Goal: Information Seeking & Learning: Compare options

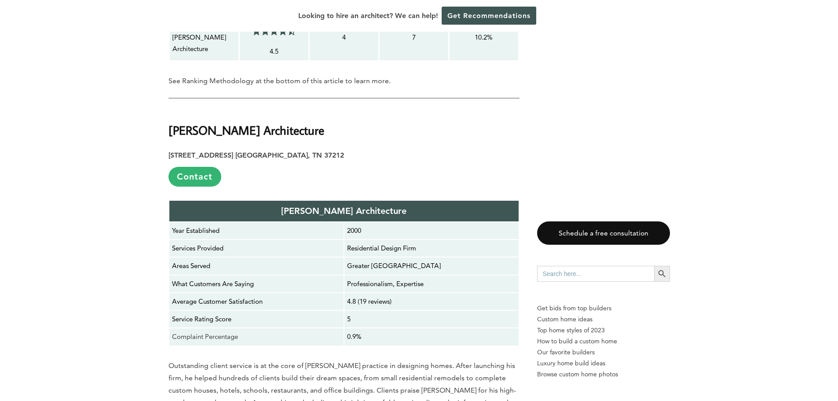
scroll to position [1452, 0]
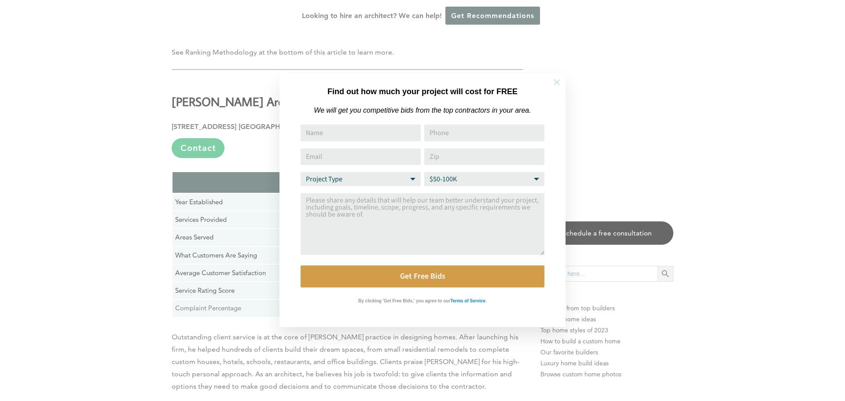
click at [558, 81] on icon at bounding box center [557, 82] width 6 height 6
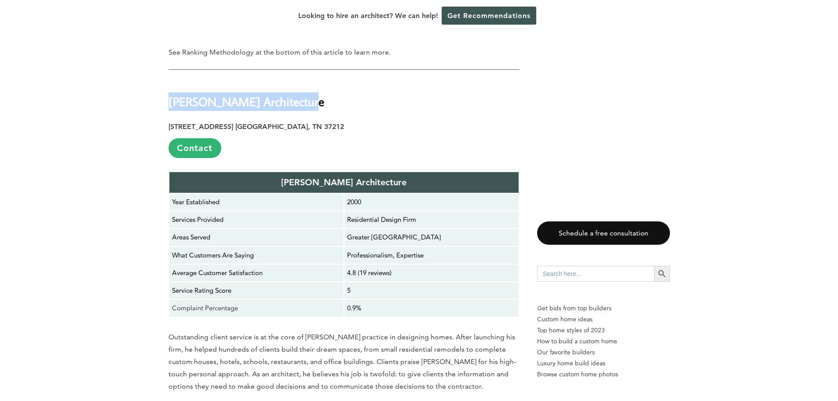
drag, startPoint x: 292, startPoint y: 74, endPoint x: 169, endPoint y: 76, distance: 122.8
click at [169, 94] on strong "[PERSON_NAME] Architecture" at bounding box center [247, 101] width 156 height 15
copy strong "[PERSON_NAME] Architecture"
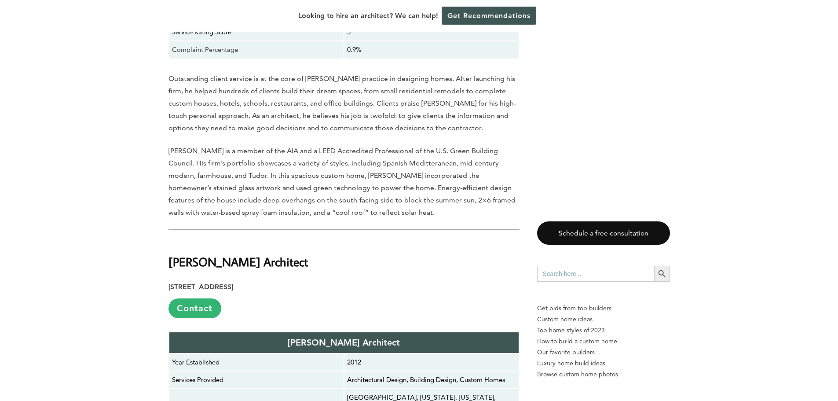
scroll to position [1716, 0]
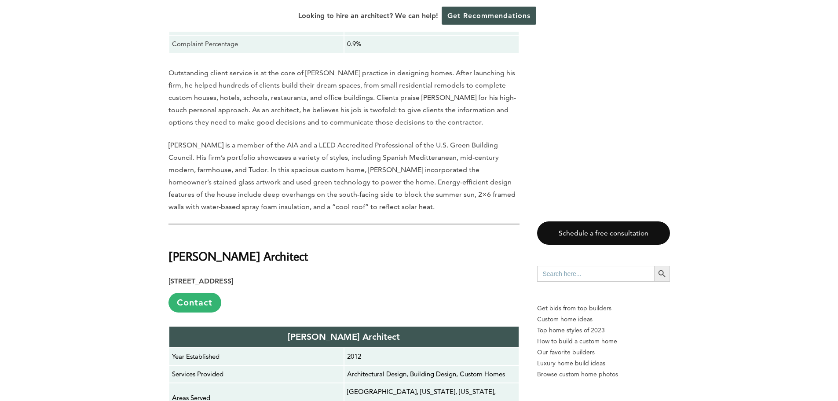
drag, startPoint x: 312, startPoint y: 230, endPoint x: 170, endPoint y: 226, distance: 141.8
click at [170, 235] on h2 "[PERSON_NAME] Architect" at bounding box center [344, 250] width 351 height 30
copy strong "[PERSON_NAME] Architect"
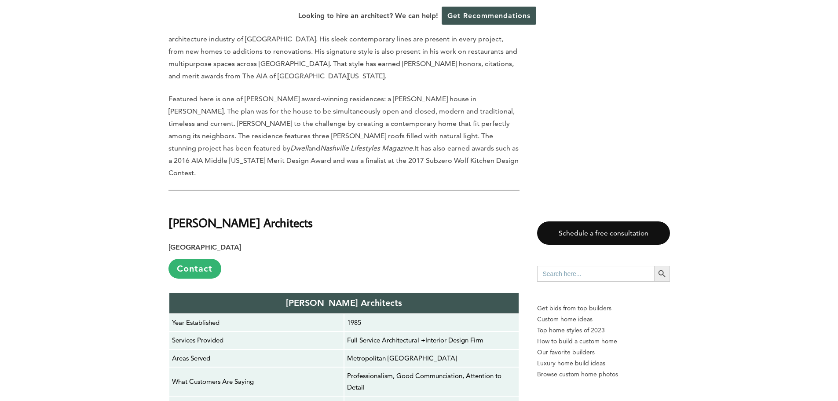
scroll to position [2244, 0]
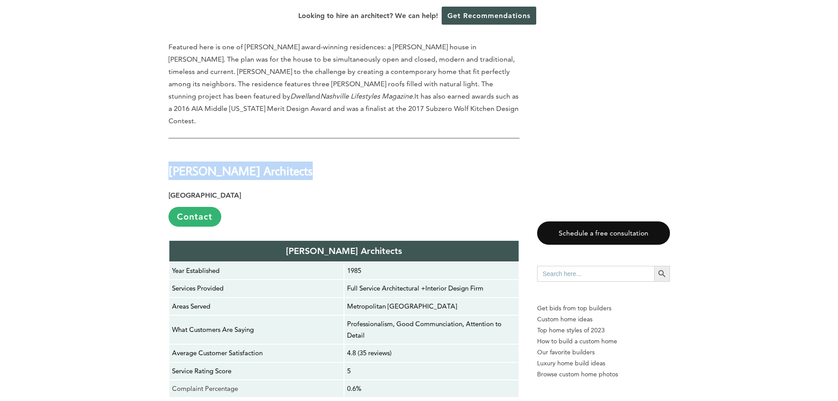
drag, startPoint x: 299, startPoint y: 120, endPoint x: 166, endPoint y: 125, distance: 132.5
copy strong "[PERSON_NAME] Architects"
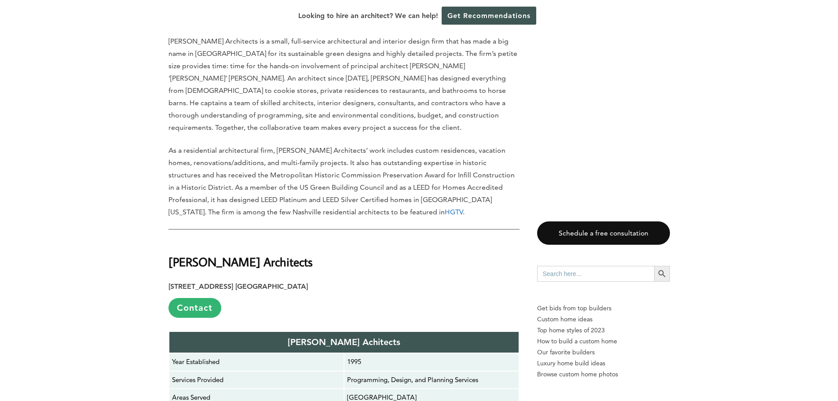
scroll to position [2640, 0]
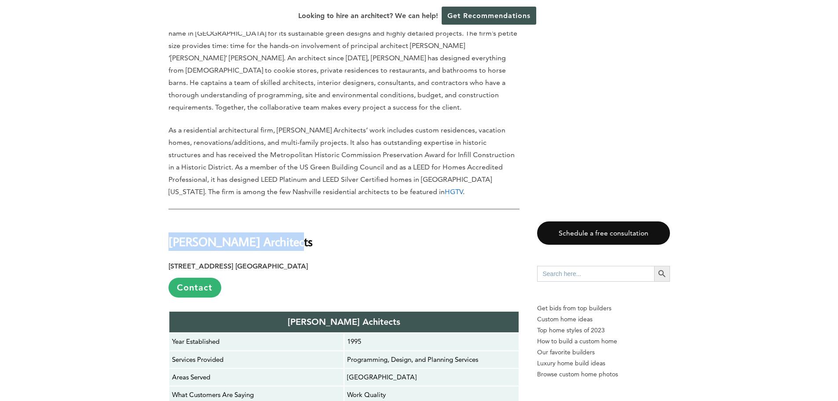
drag, startPoint x: 285, startPoint y: 181, endPoint x: 170, endPoint y: 183, distance: 114.9
click at [170, 220] on h2 "[PERSON_NAME] Architects" at bounding box center [344, 235] width 351 height 30
copy strong "[PERSON_NAME] Architects"
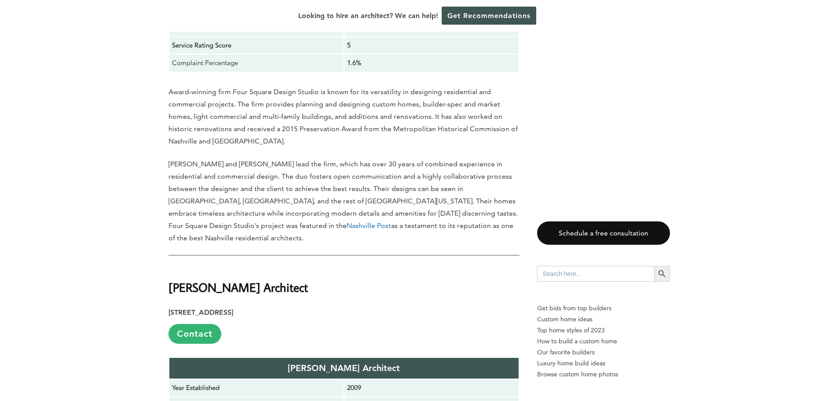
scroll to position [4005, 0]
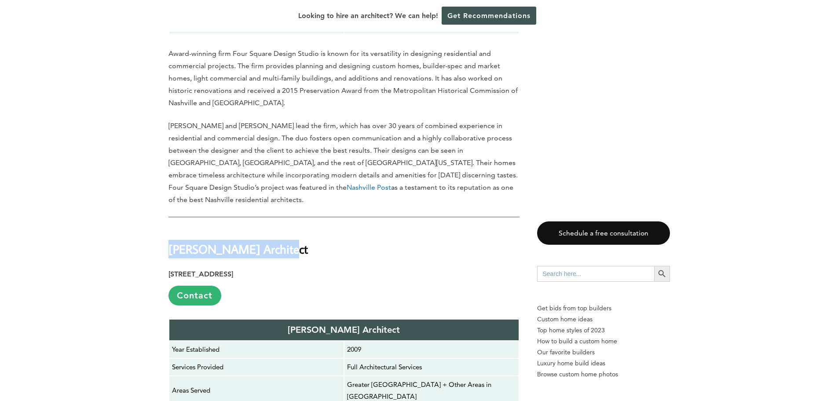
drag, startPoint x: 283, startPoint y: 184, endPoint x: 163, endPoint y: 190, distance: 119.4
copy strong "[PERSON_NAME] Architect"
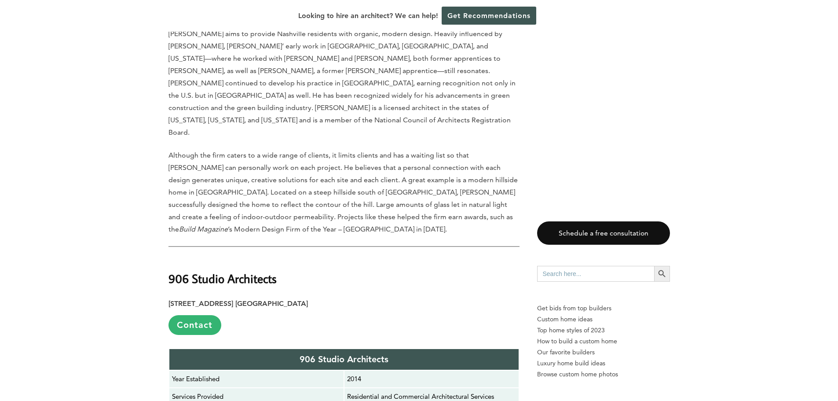
scroll to position [4489, 0]
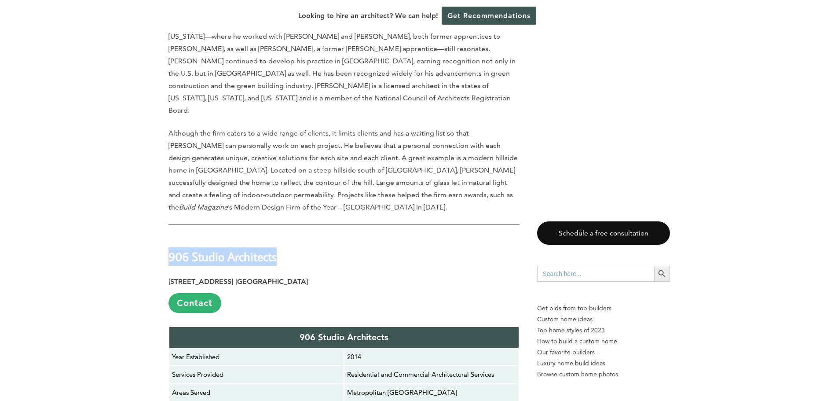
drag, startPoint x: 279, startPoint y: 155, endPoint x: 165, endPoint y: 158, distance: 114.0
click at [165, 158] on div "Last updated on [DATE] 02:11 pm Finding the right residential architect in [GEO…" at bounding box center [419, 348] width 530 height 8734
copy strong "906 Studio Architects"
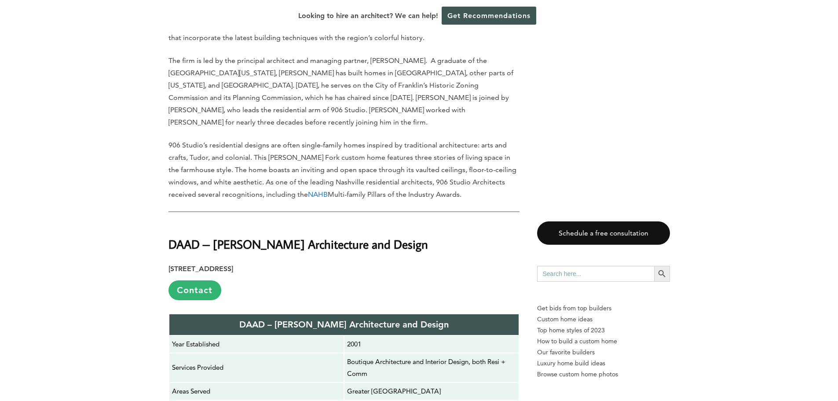
scroll to position [5017, 0]
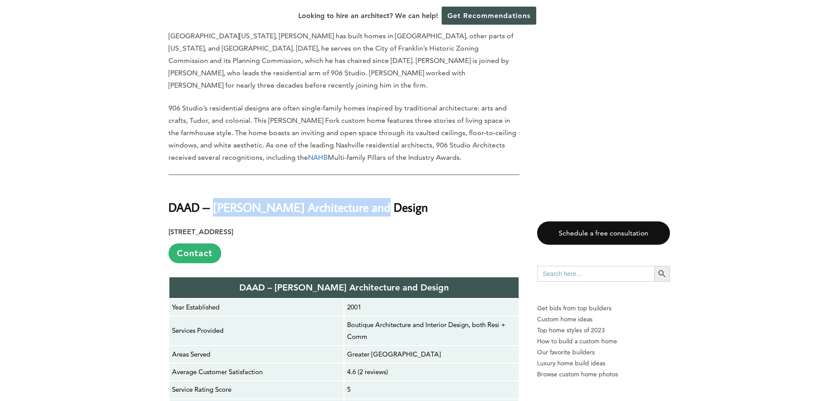
drag, startPoint x: 376, startPoint y: 95, endPoint x: 215, endPoint y: 98, distance: 160.7
click at [215, 186] on h2 "DAAD – [PERSON_NAME] Architecture and Design" at bounding box center [344, 201] width 351 height 30
copy strong "[PERSON_NAME] Architecture and Design"
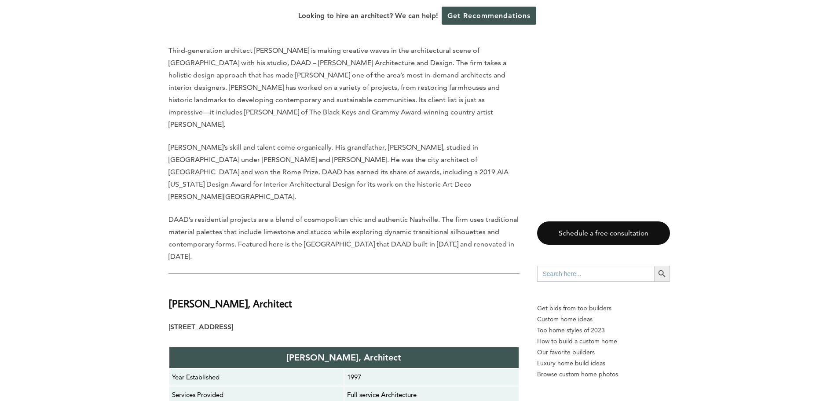
scroll to position [5413, 0]
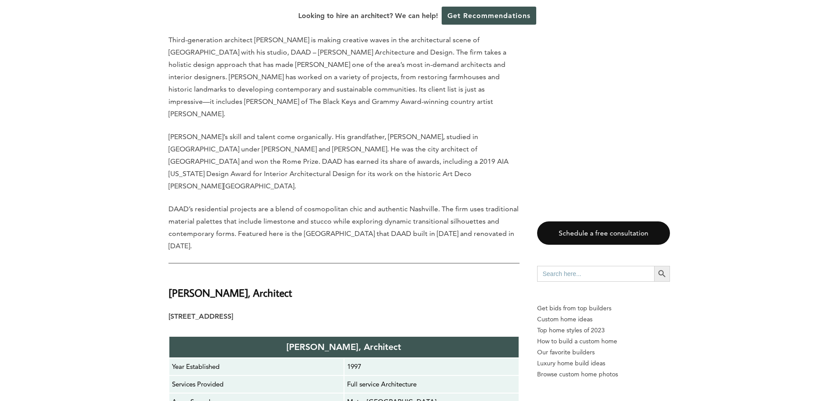
drag, startPoint x: 169, startPoint y: 155, endPoint x: 282, endPoint y: 154, distance: 113.1
click at [282, 286] on strong "[PERSON_NAME], Architect" at bounding box center [231, 293] width 124 height 14
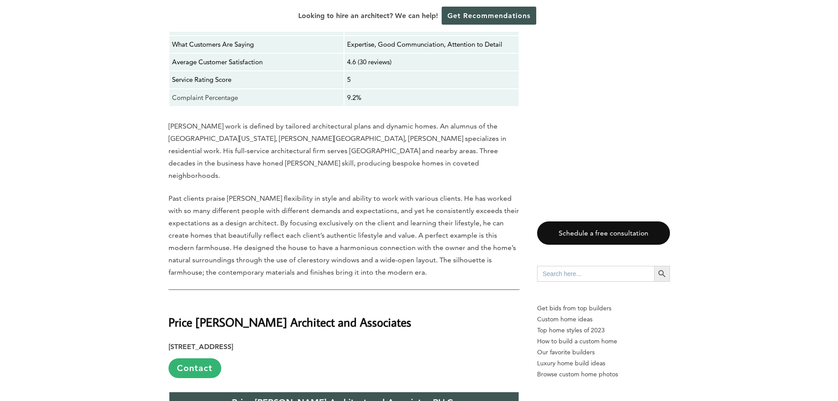
scroll to position [5853, 0]
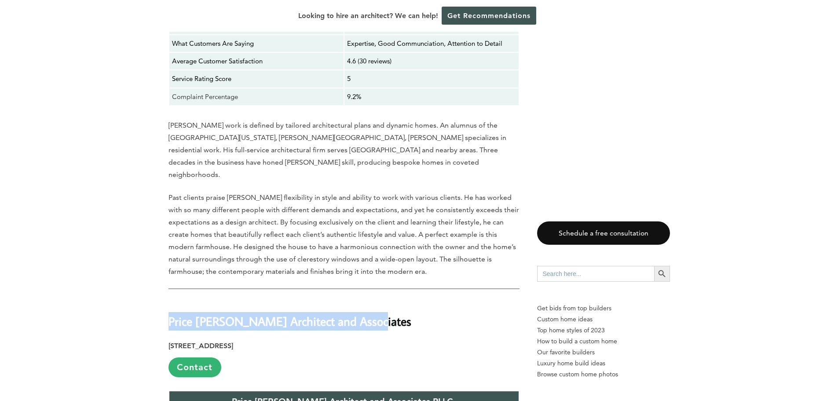
drag, startPoint x: 364, startPoint y: 184, endPoint x: 169, endPoint y: 179, distance: 195.4
click at [169, 300] on h2 "Price [PERSON_NAME] Architect and Associates" at bounding box center [344, 315] width 351 height 30
copy strong "Price [PERSON_NAME] Architect and Associates"
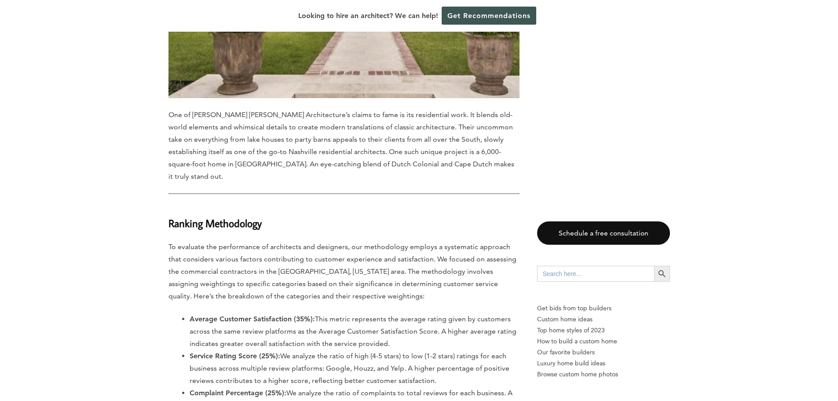
scroll to position [8273, 0]
